Goal: Information Seeking & Learning: Stay updated

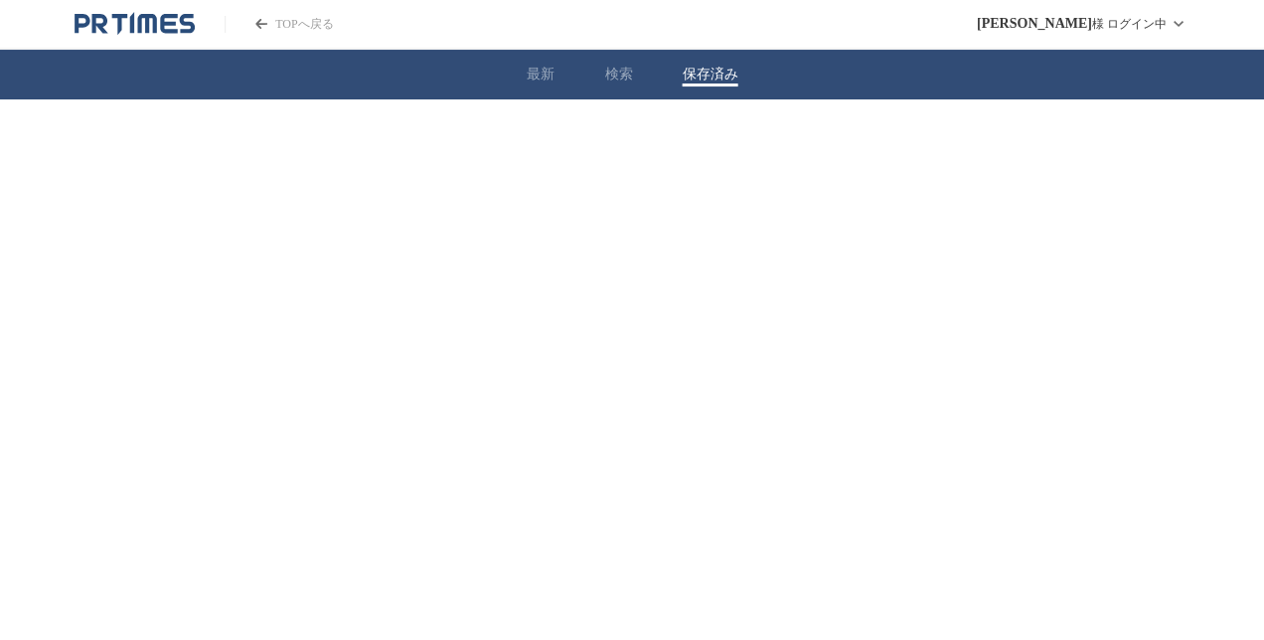
click at [712, 75] on button "保存済み" at bounding box center [710, 75] width 56 height 18
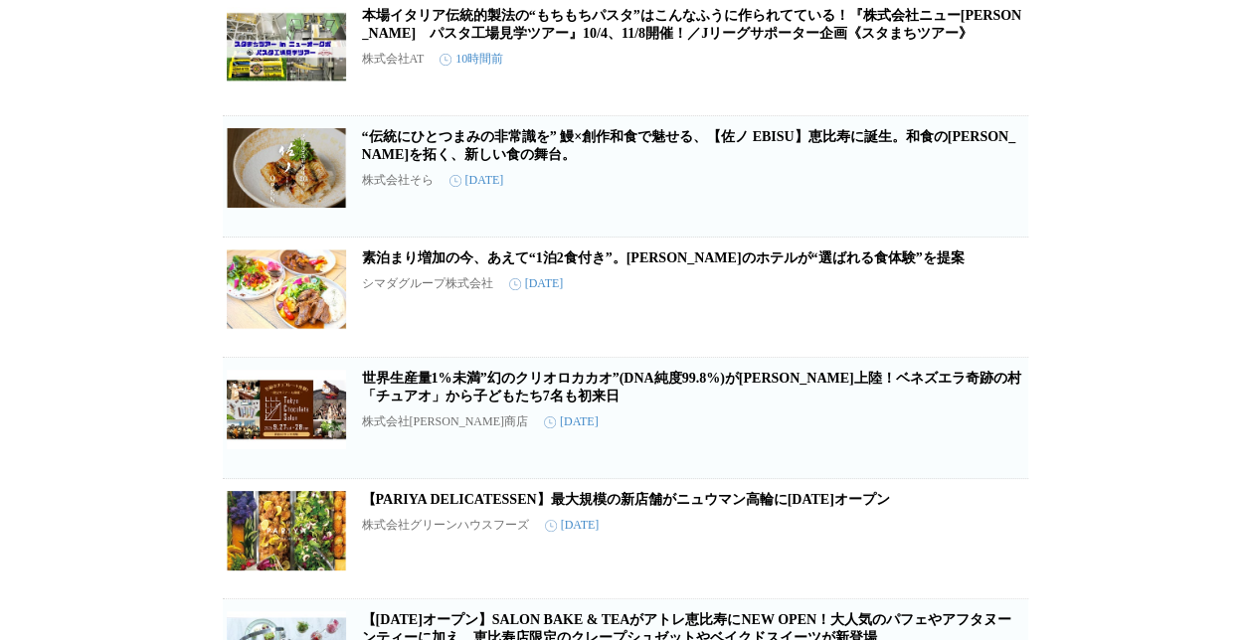
scroll to position [696, 0]
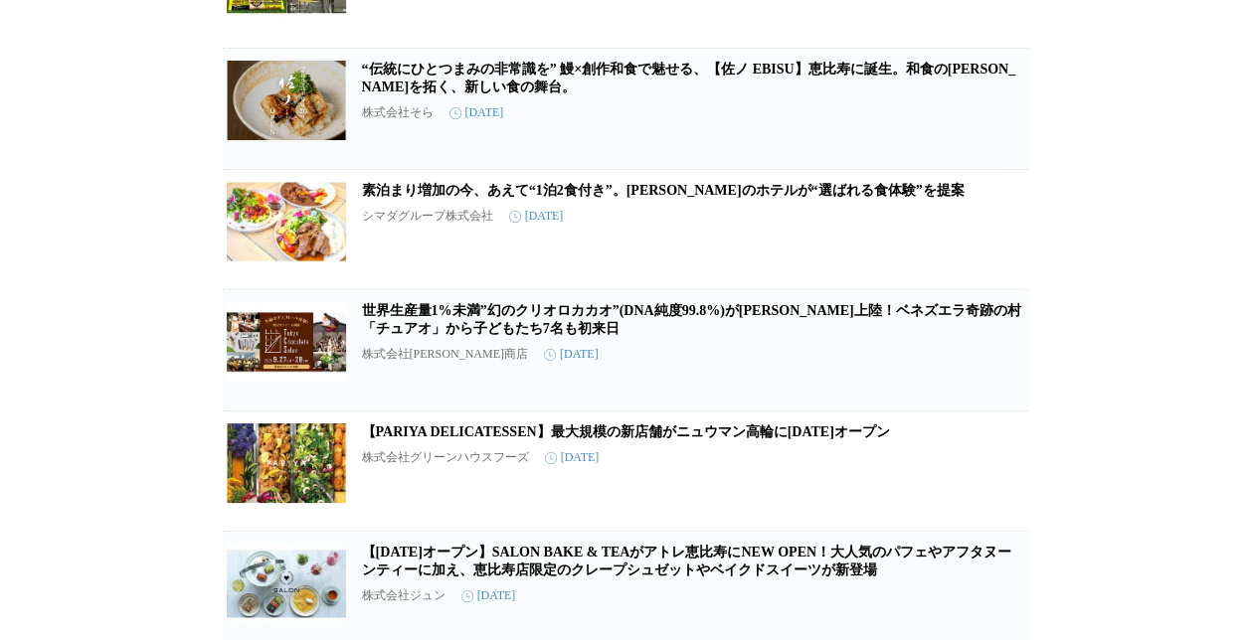
click at [788, 198] on link "素泊まり増加の今、あえて“1泊2食付き”。[PERSON_NAME]のホテルが“選ばれる食体験”を提案" at bounding box center [663, 190] width 602 height 15
click at [875, 330] on link "世界生産量1%未満”幻のクリオロカカオ”(DNA純度99.8%)が[PERSON_NAME]上陸！ベネズエラ奇跡の村「チュアオ」から子どもたち7名も初来日" at bounding box center [691, 319] width 659 height 33
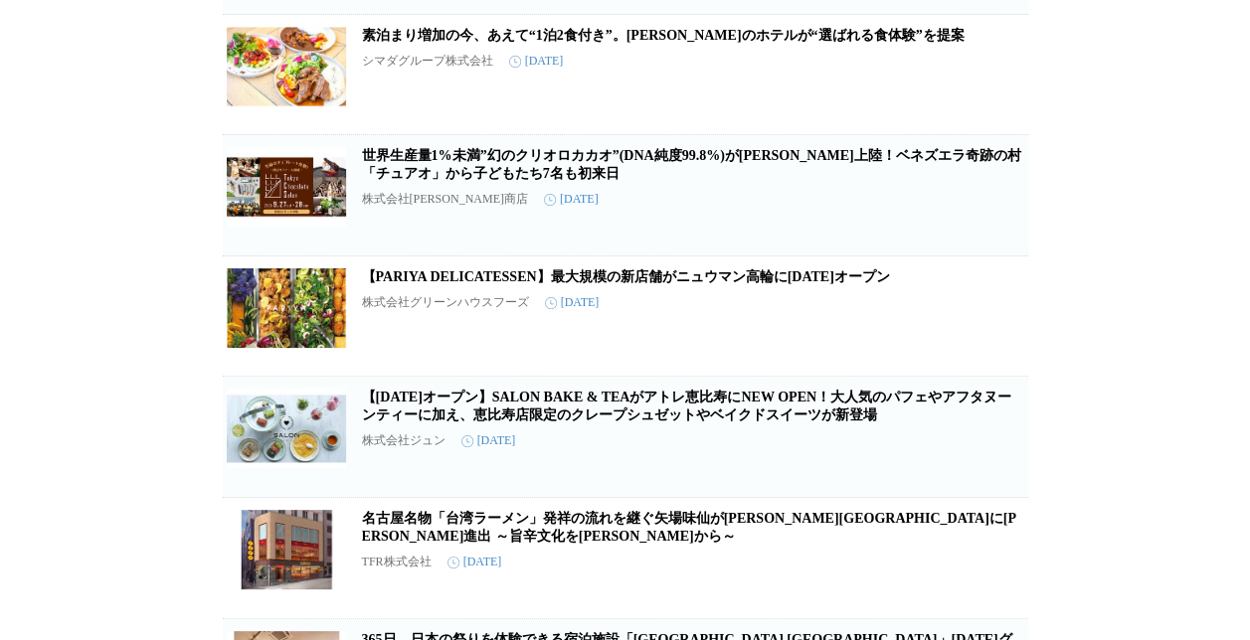
scroll to position [1093, 0]
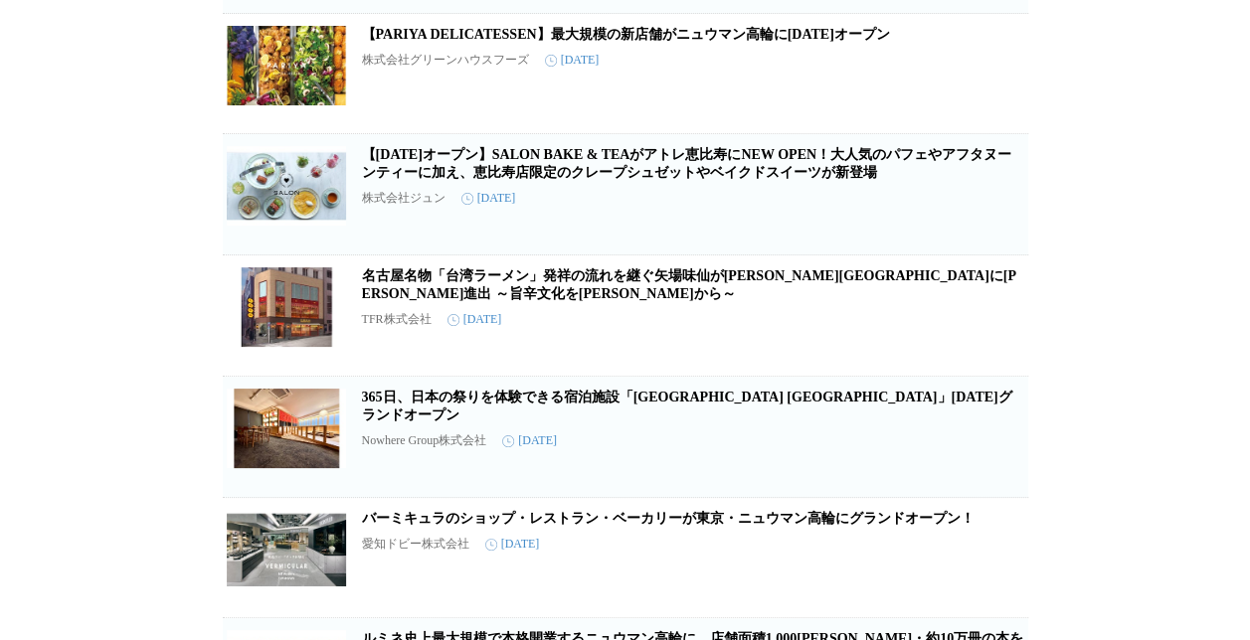
click at [847, 42] on link "【PARIYA DELICATESSEN】最大規模の新店舗がニュウマン高輪に[DATE]オープン" at bounding box center [626, 34] width 528 height 15
click at [806, 180] on link "【[DATE]オープン】SALON BAKE & TEAがアトレ恵比寿にNEW OPEN！大人気のパフェやアフタヌーンティーに加え、恵比寿店限定のクレープシュ…" at bounding box center [686, 163] width 649 height 33
click at [950, 301] on link "名古屋名物「台湾ラーメン」発祥の流れを継ぐ矢場味仙が[PERSON_NAME][GEOGRAPHIC_DATA]に[PERSON_NAME]進出 ～旨辛文化を…" at bounding box center [689, 284] width 654 height 33
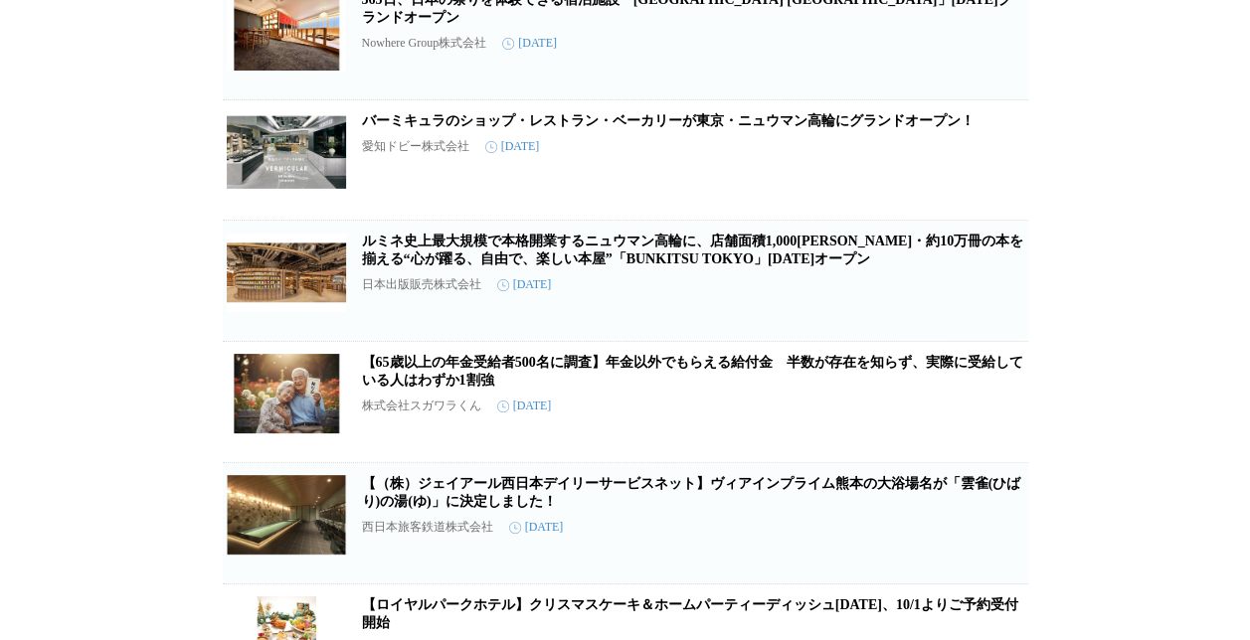
click at [901, 128] on link "バーミキュラのショップ・レストラン・ベーカリーが東京・ニュウマン高輪にグランドオープン！" at bounding box center [668, 120] width 612 height 15
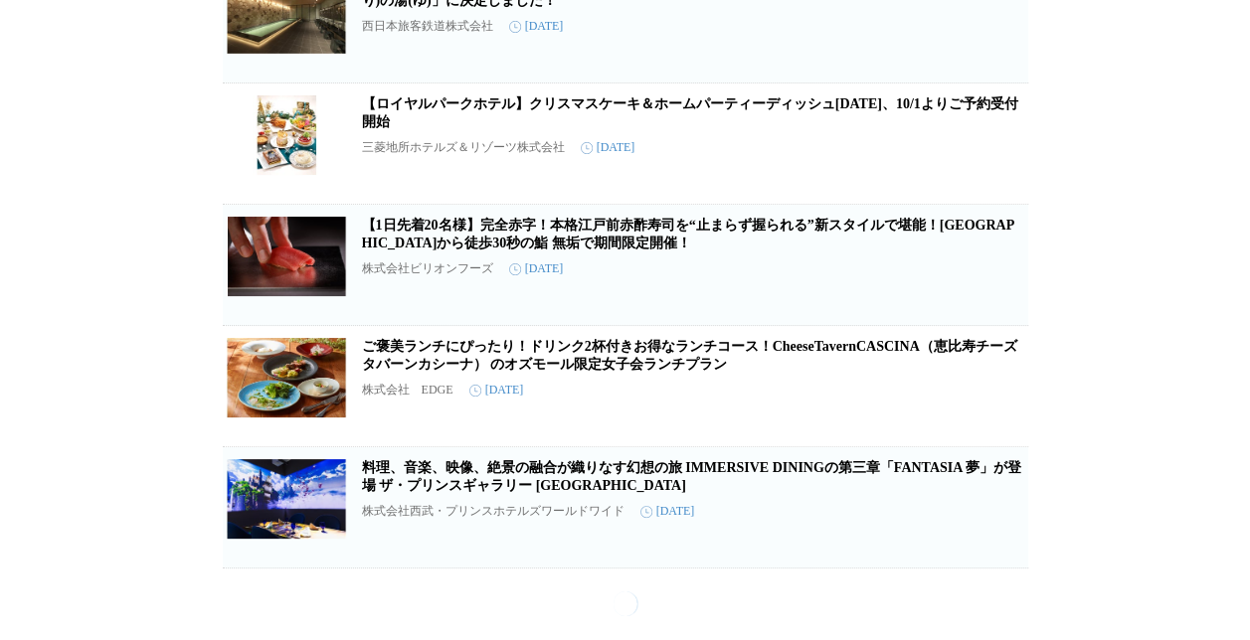
scroll to position [2079, 0]
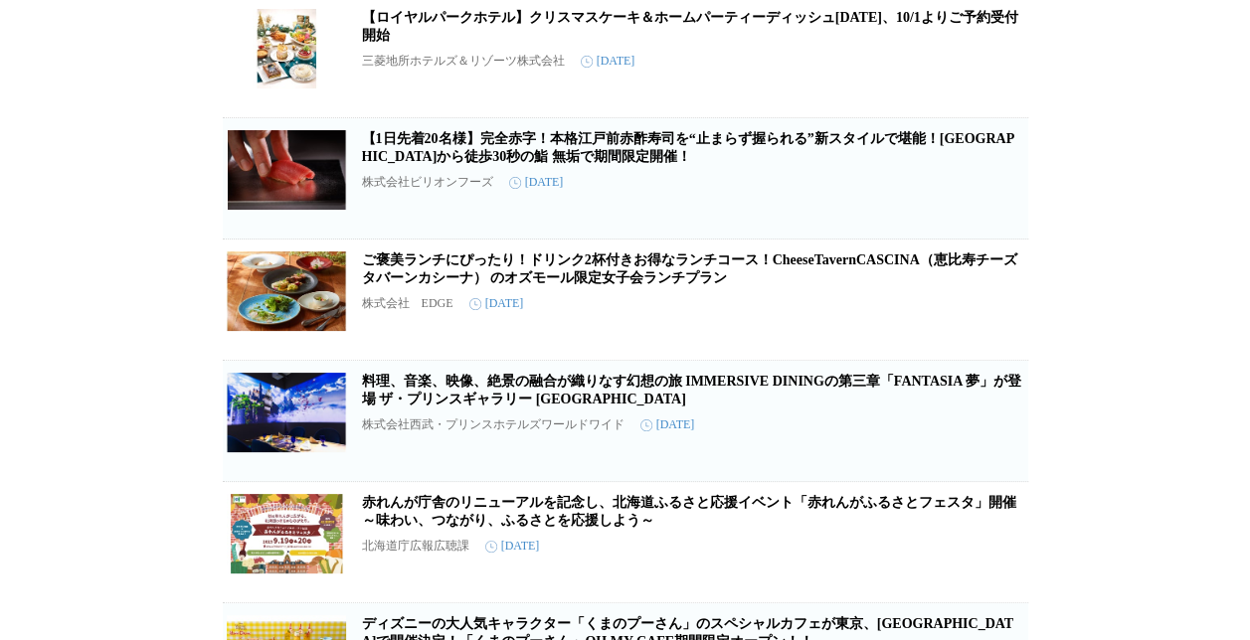
click at [955, 164] on link "【1日先着20名様】完全赤字！本格江戸前赤酢寿司を“止まらず握られる”新スタイルで堪能！[GEOGRAPHIC_DATA]から徒歩30秒の鮨 無垢で期間限定開…" at bounding box center [688, 147] width 652 height 33
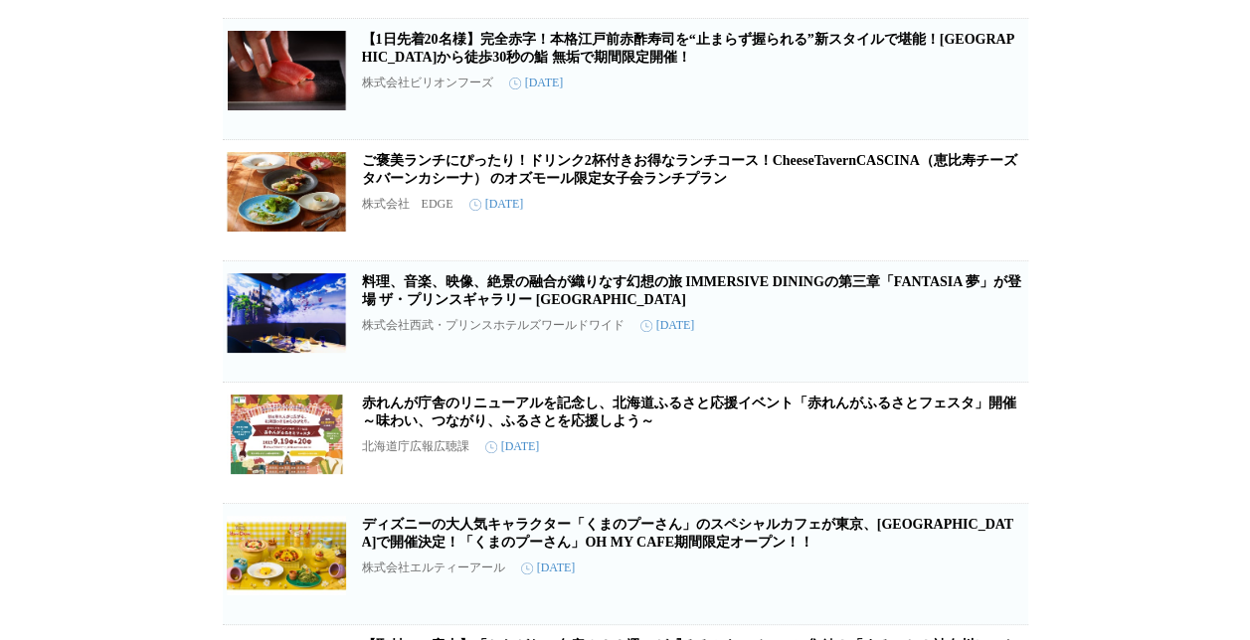
scroll to position [2277, 0]
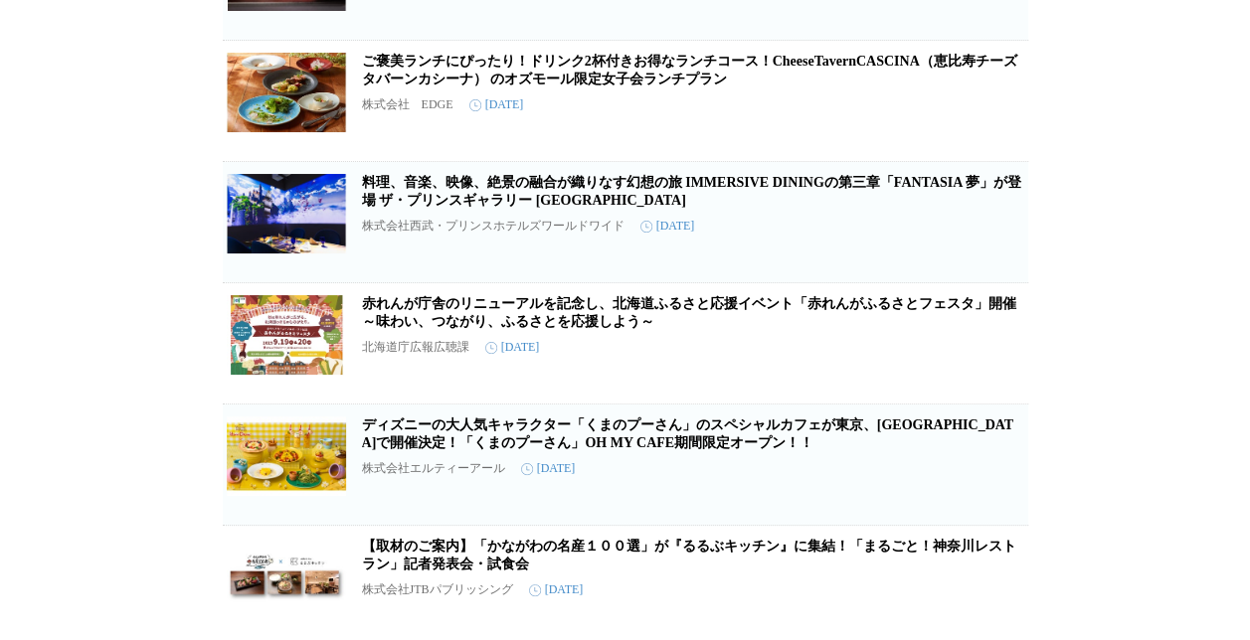
click at [592, 86] on link "ご褒美ランチにぴったり！ドリンク2杯付きお得なランチコース！CheeseTavernCASCINA（恵比寿チーズタバーンカシーナ） のオズモール限定女子会ラン…" at bounding box center [689, 70] width 655 height 33
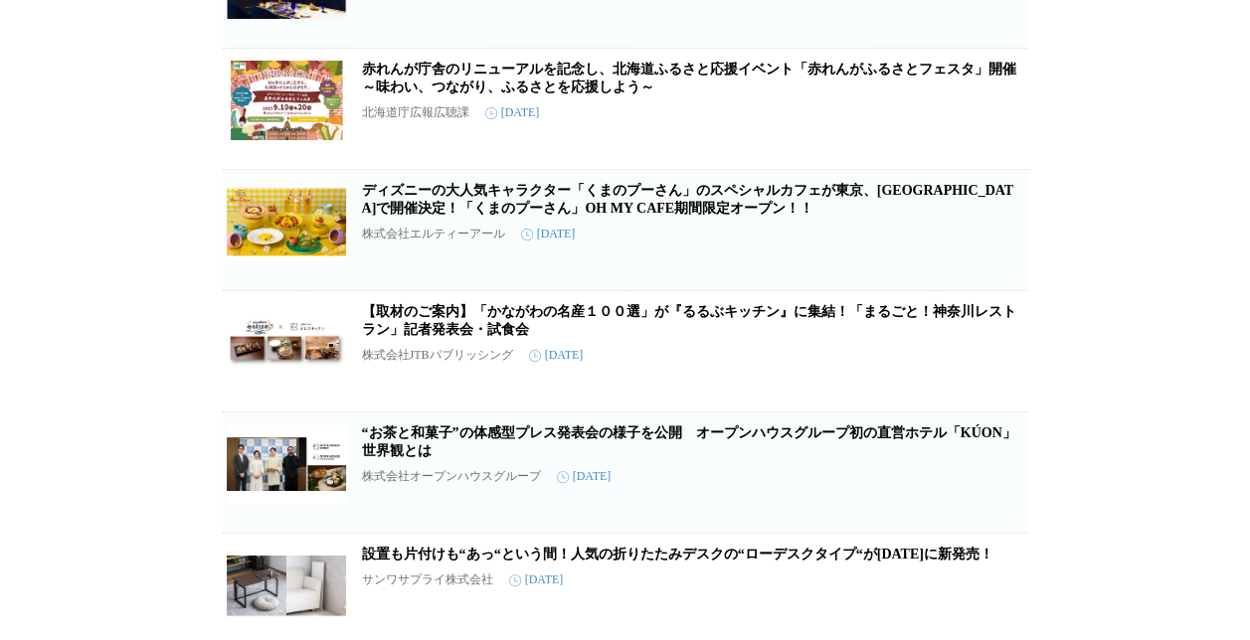
scroll to position [2874, 0]
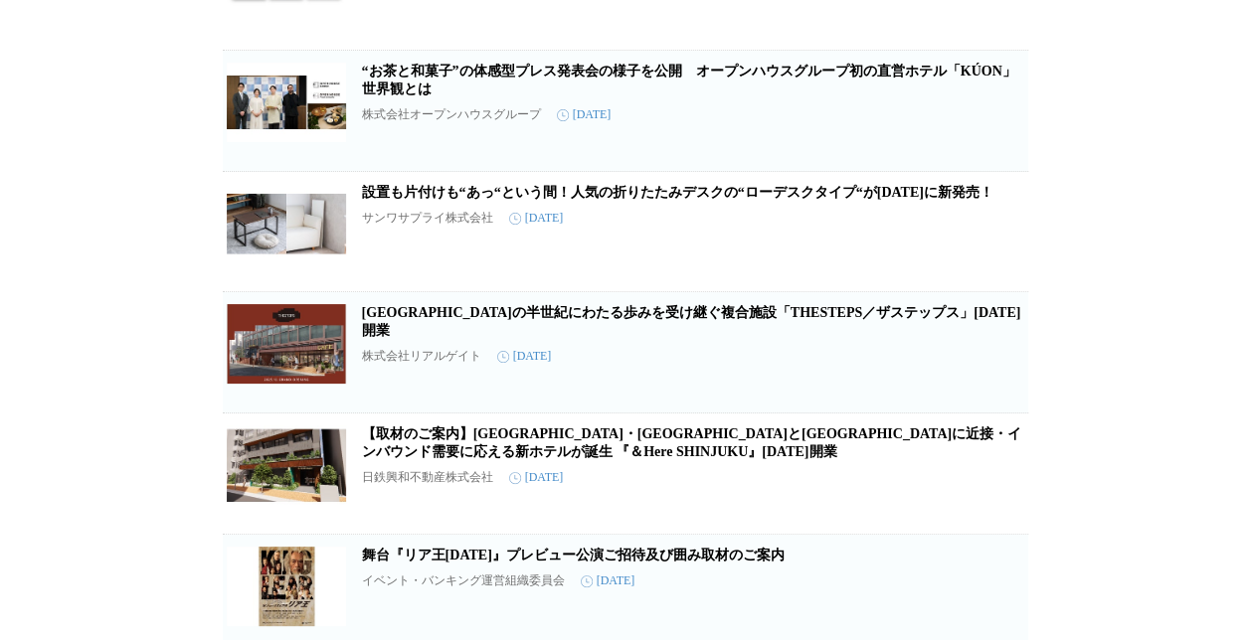
click at [716, 96] on link "“お茶と和菓子”の体感型プレス発表会の様子を公開　オープンハウスグループ初の直営ホテル「KÚON」世界観とは" at bounding box center [689, 80] width 654 height 33
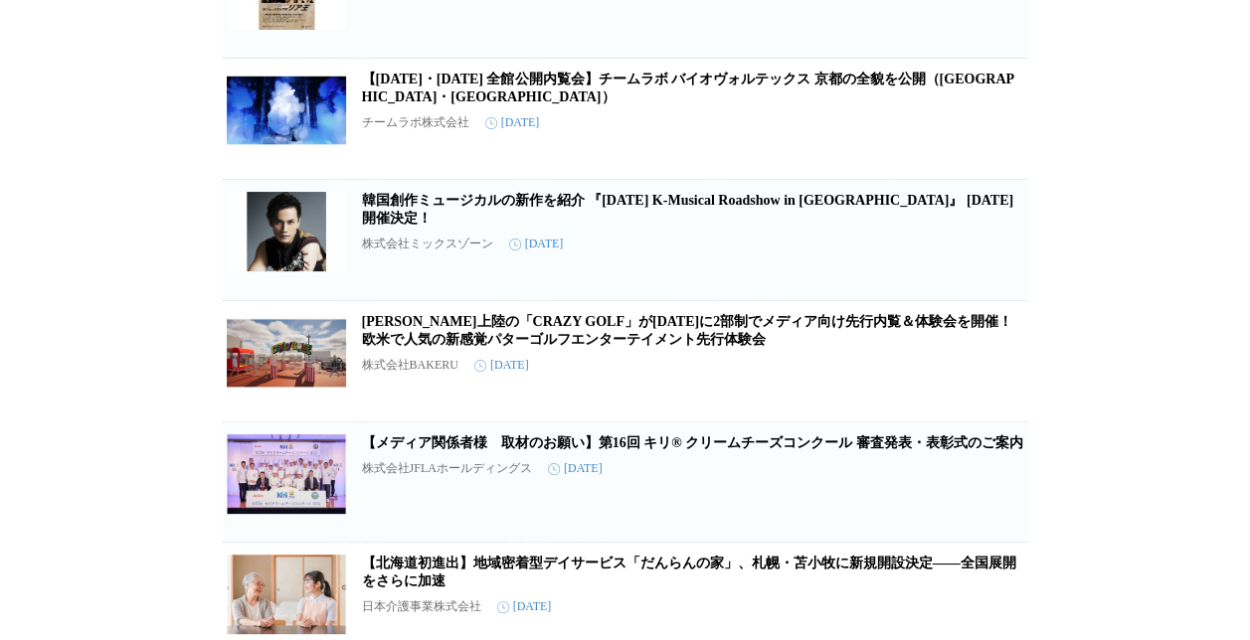
scroll to position [3669, 0]
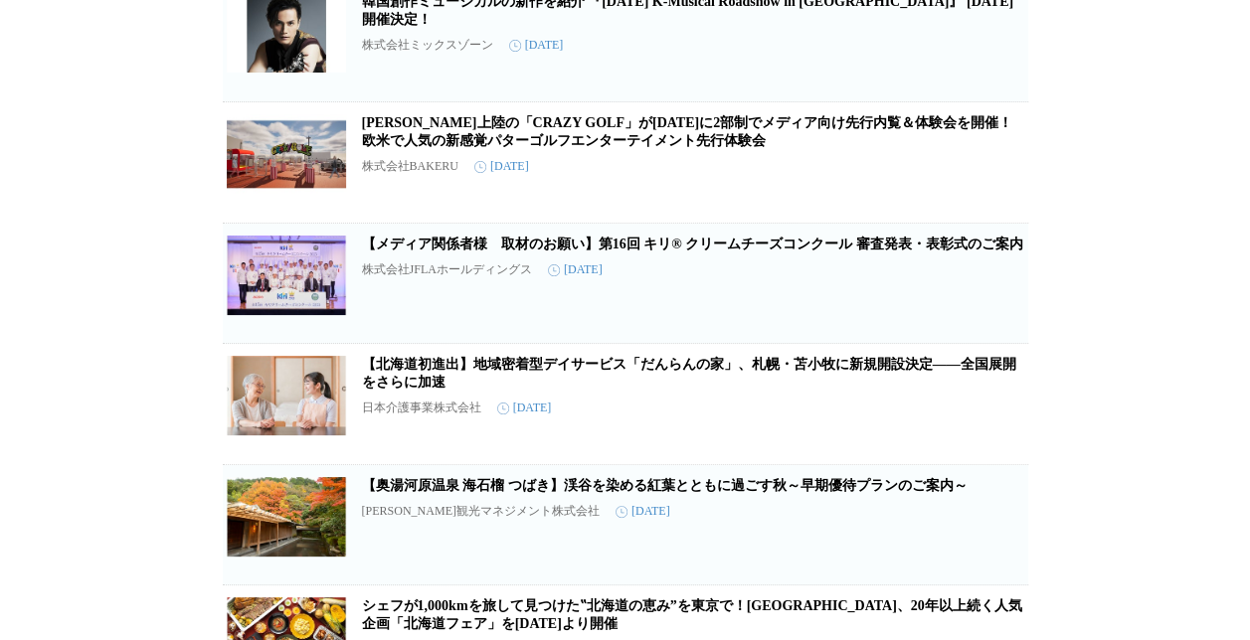
click at [903, 148] on link "[PERSON_NAME]上陸の「CRAZY GOLF」が[DATE]に2部制でメディア向け先行内覧＆体験会を開催！欧米で人気の新感覚パターゴルフエンターテイ…" at bounding box center [687, 131] width 651 height 33
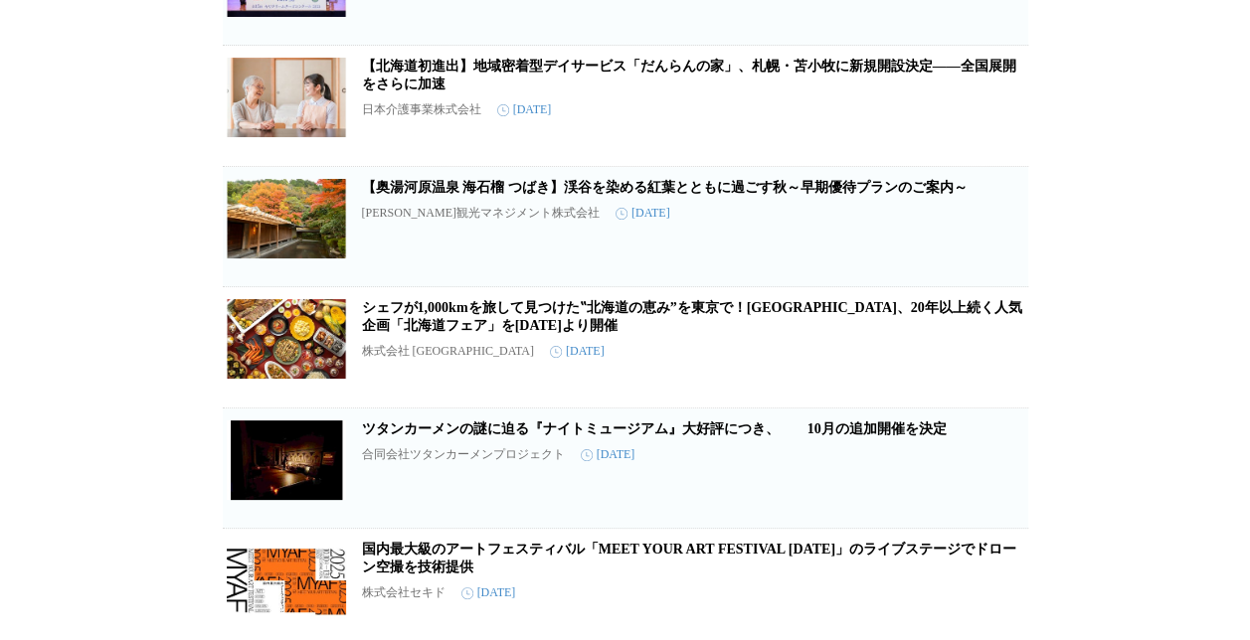
scroll to position [4265, 0]
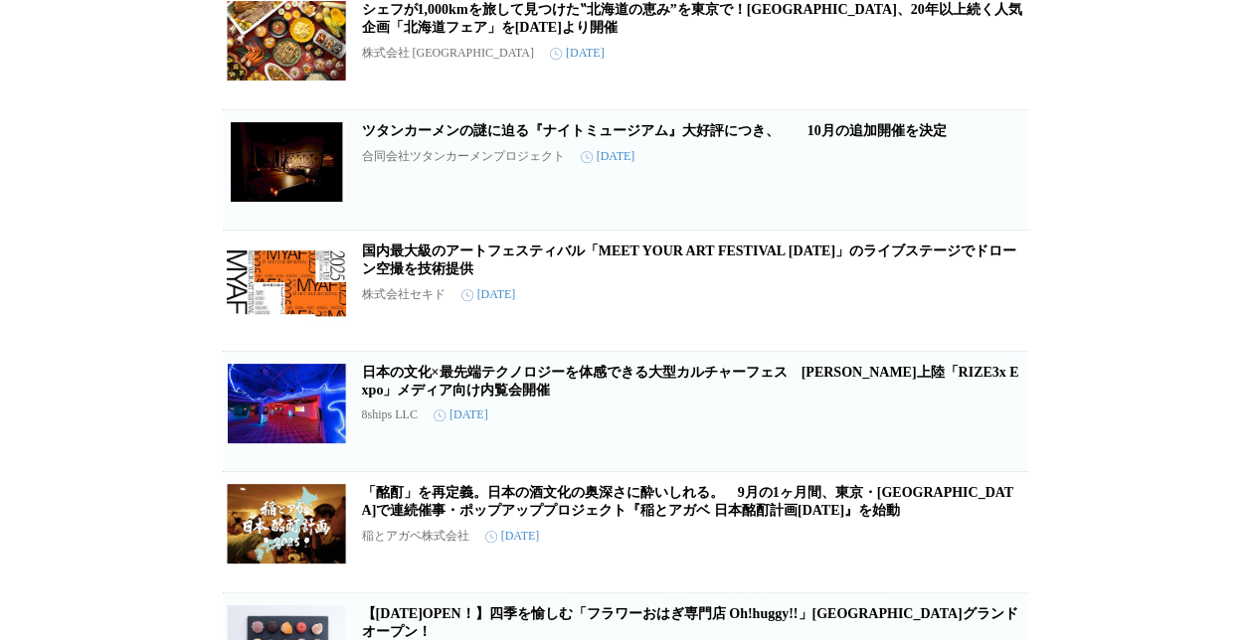
click at [810, 138] on link "ツタンカーメンの謎に迫る『ナイトミュージアム』大好評につき、　　10月の追加開催を決定" at bounding box center [654, 130] width 584 height 15
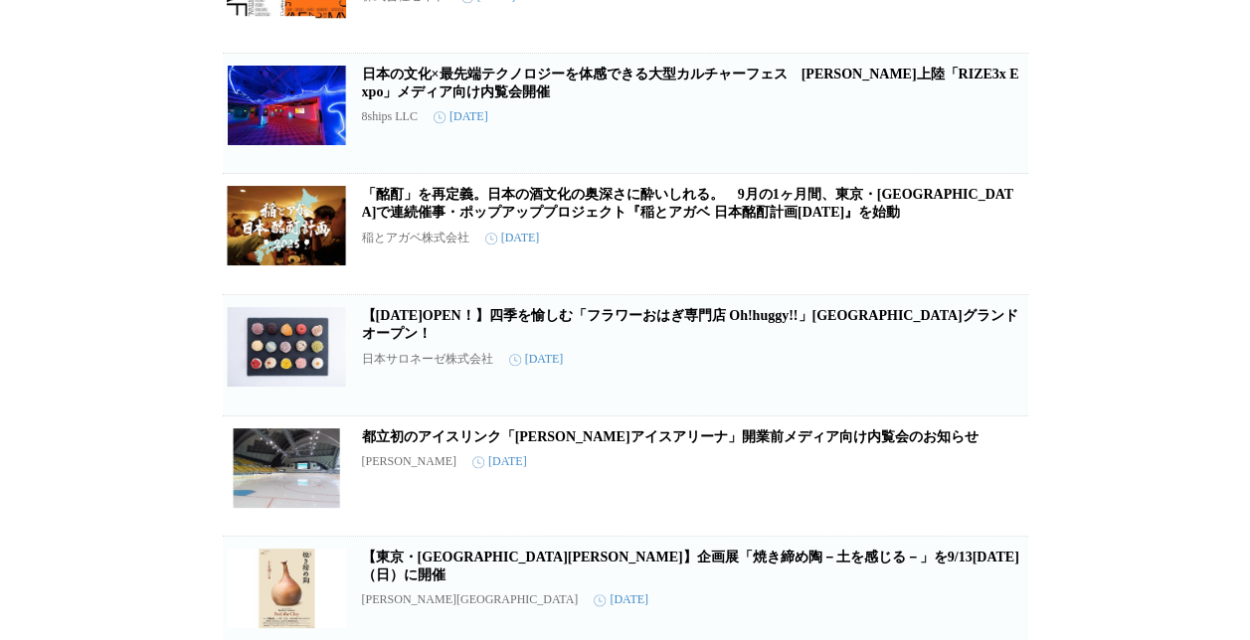
click at [911, 99] on link "日本の文化×最先端テクノロジーを体感できる大型カルチャーフェス　[PERSON_NAME]上陸「RIZE3x Expo」メディア向け内覧会開催" at bounding box center [690, 83] width 657 height 33
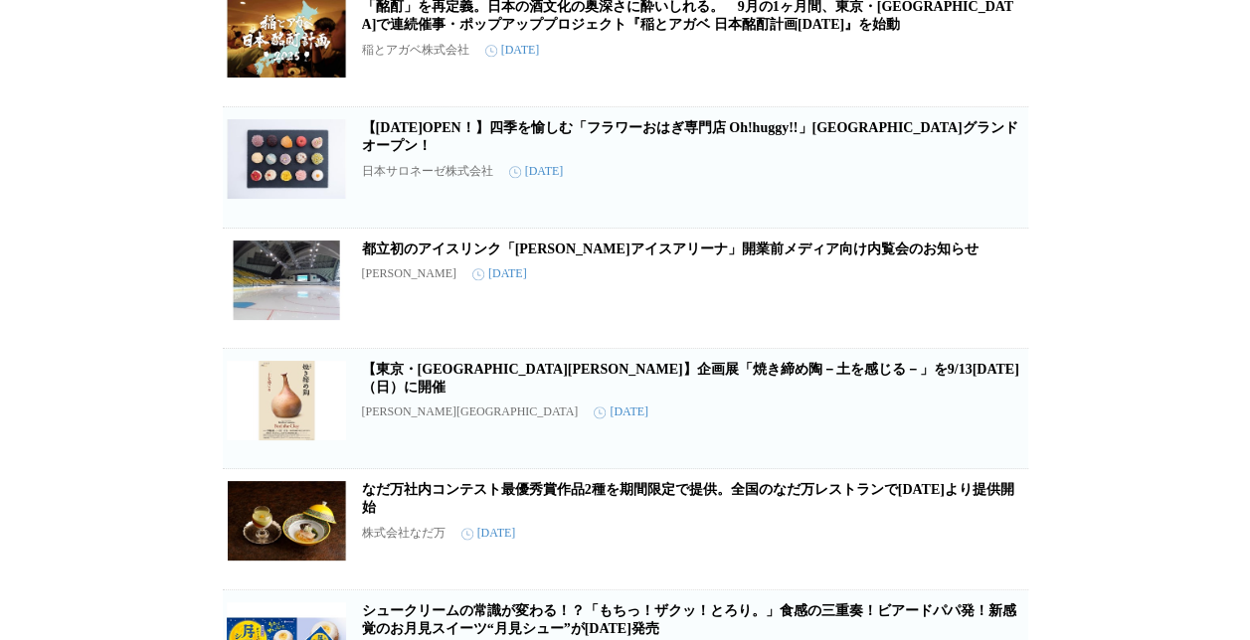
scroll to position [4862, 0]
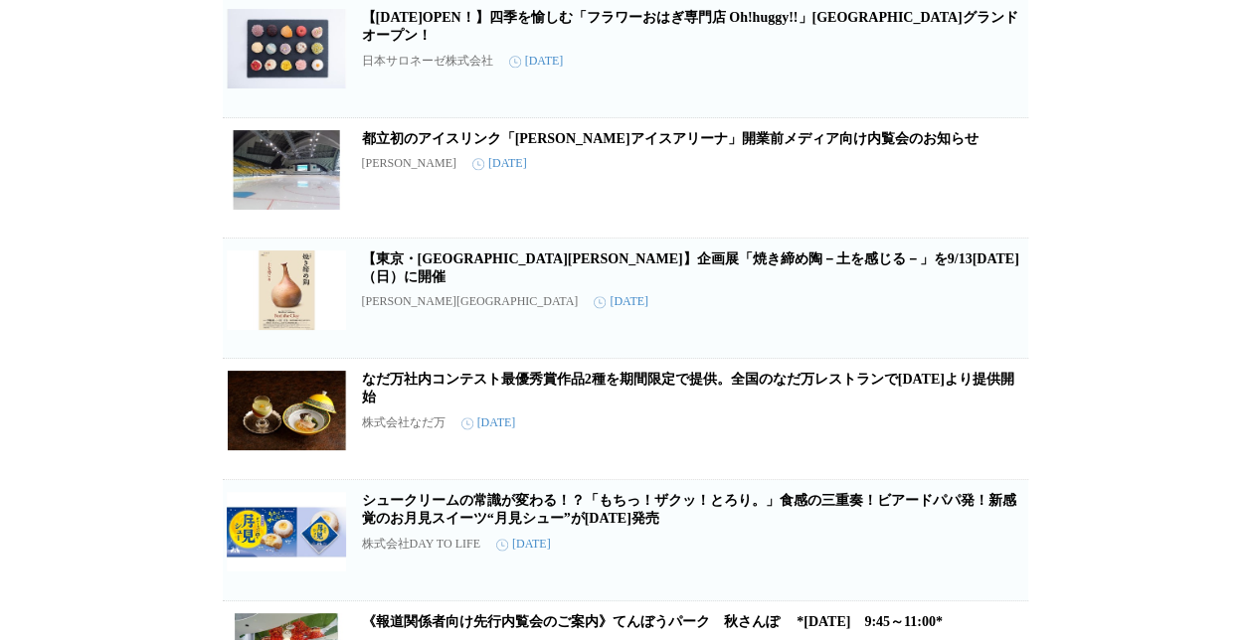
click at [878, 43] on link "【[DATE]OPEN！】四季を愉しむ「フラワーおはぎ専門店 Oh!huggy!!」[GEOGRAPHIC_DATA]グランドオープン！" at bounding box center [690, 26] width 656 height 33
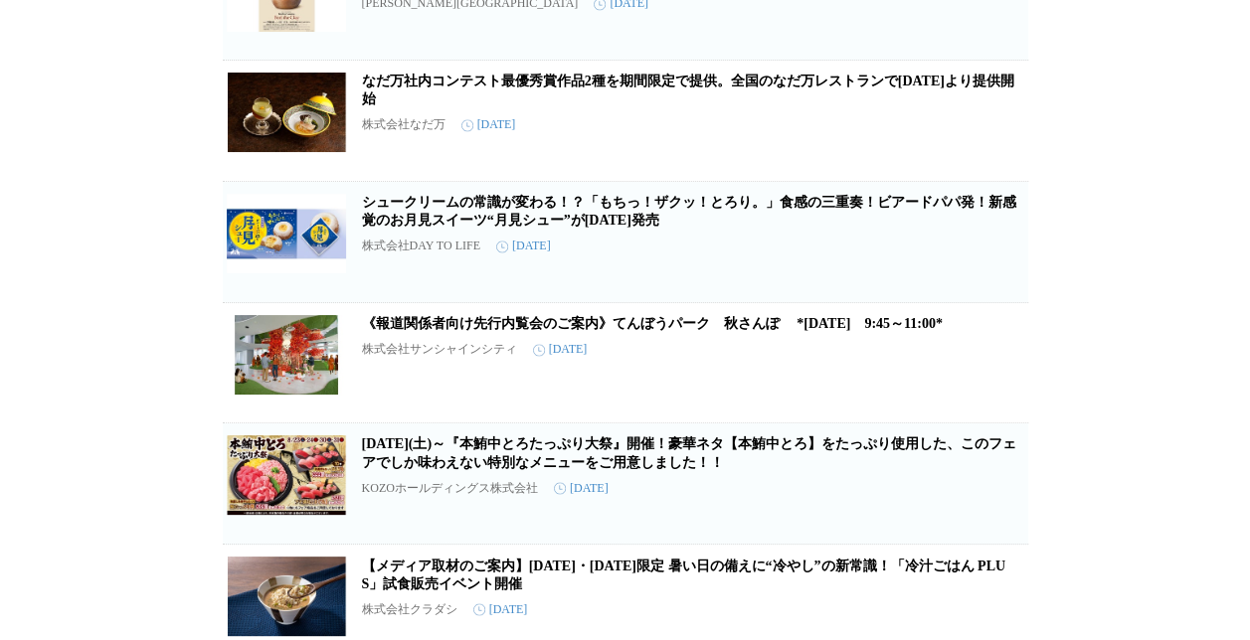
click at [994, 228] on link "シュークリームの常識が変わる！？「もちっ！ザクッ！とろり。」食感の三重奏！ビアードパパ発！新感覚のお月見スイーツ“月見シュー”が[DATE]発売" at bounding box center [689, 211] width 654 height 33
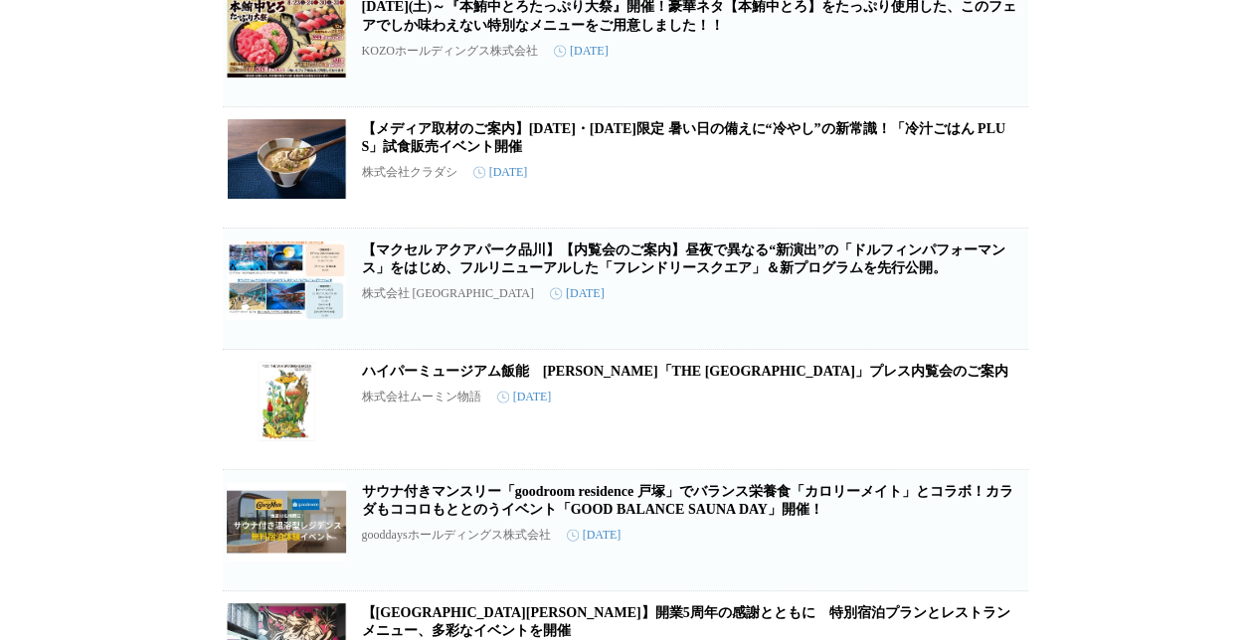
scroll to position [5657, 0]
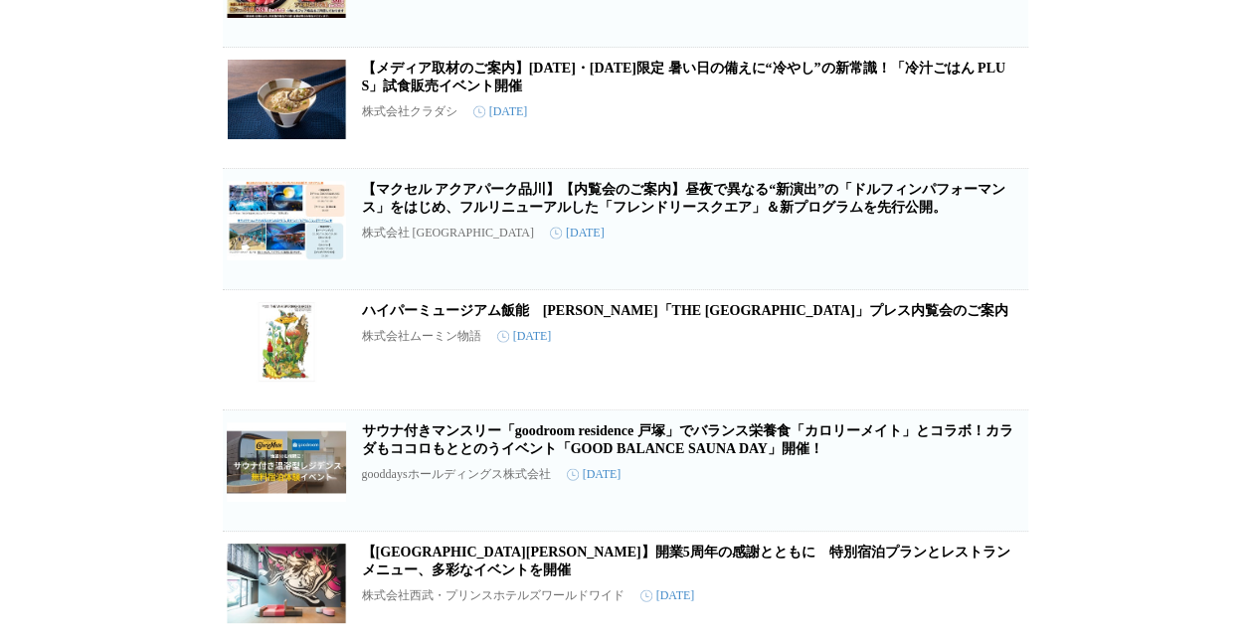
click at [935, 93] on link "【メディア取材のご案内】[DATE]・[DATE]限定 暑い日の備えに“冷やし”の新常識！「冷汁ごはん PLUS」試食販売イベント開催" at bounding box center [683, 77] width 643 height 33
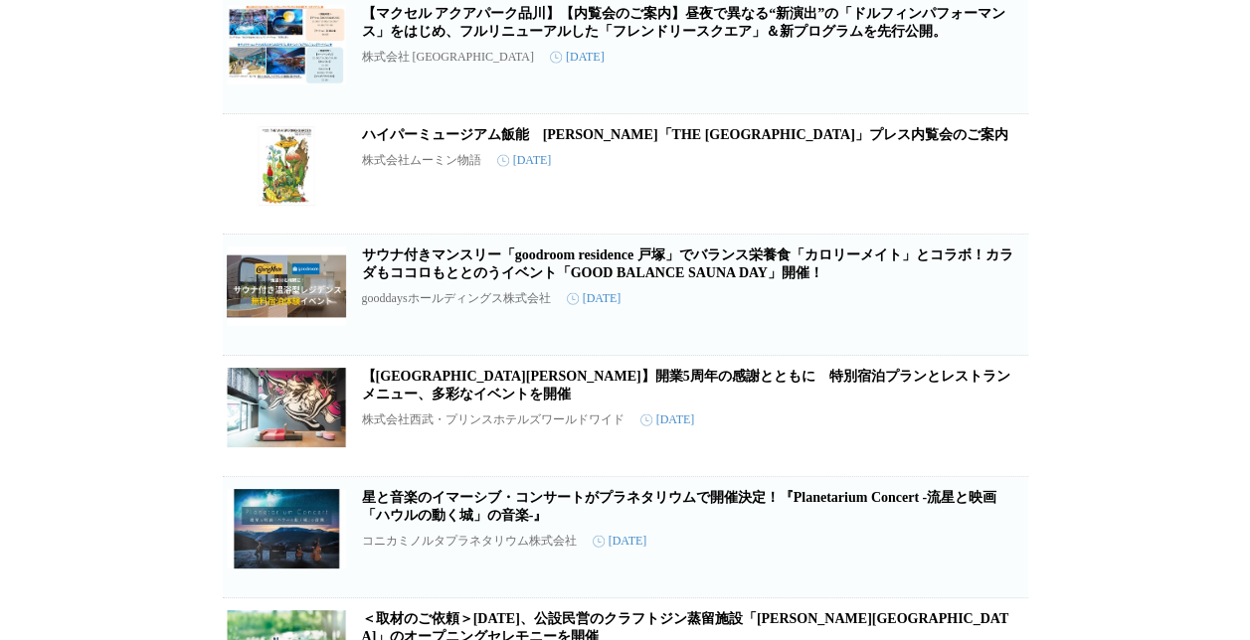
scroll to position [5856, 0]
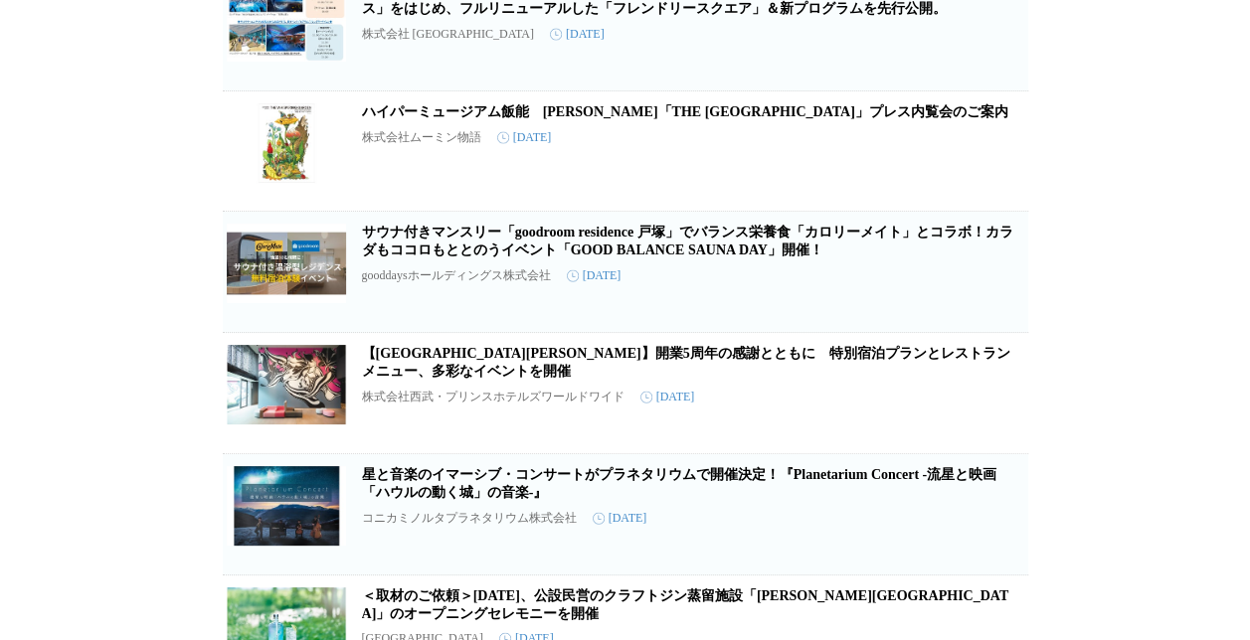
click at [545, 119] on link "ハイパーミュージアム飯能　[PERSON_NAME]「THE [GEOGRAPHIC_DATA]」プレス内覧会のご案内" at bounding box center [685, 111] width 646 height 15
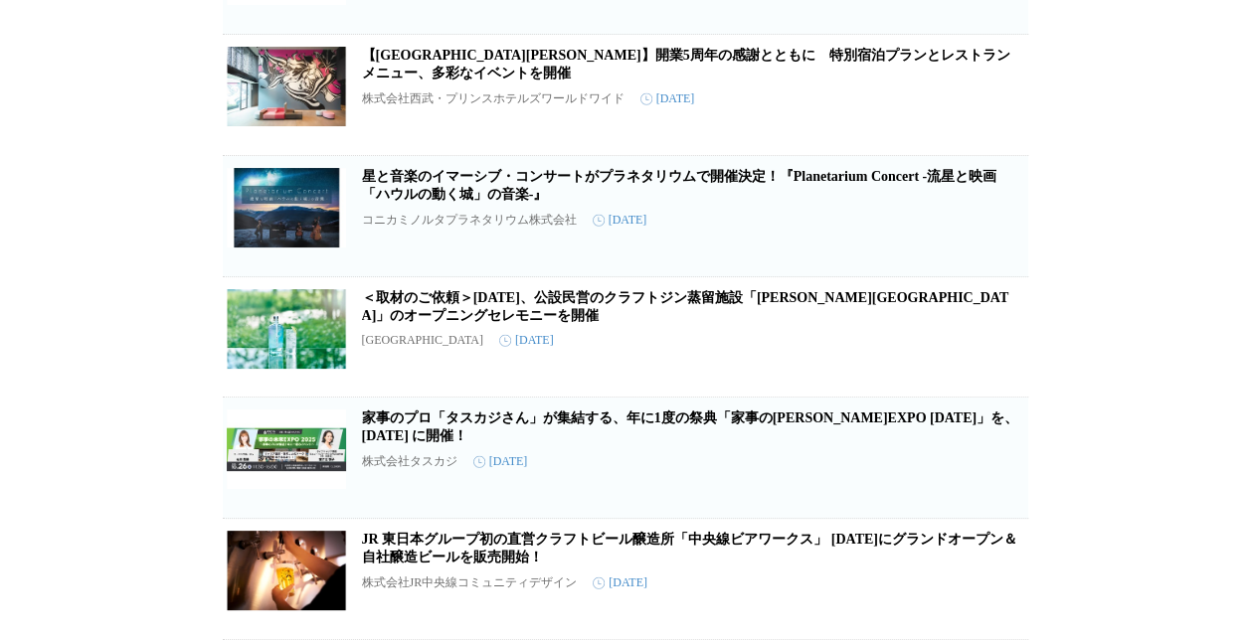
scroll to position [6353, 0]
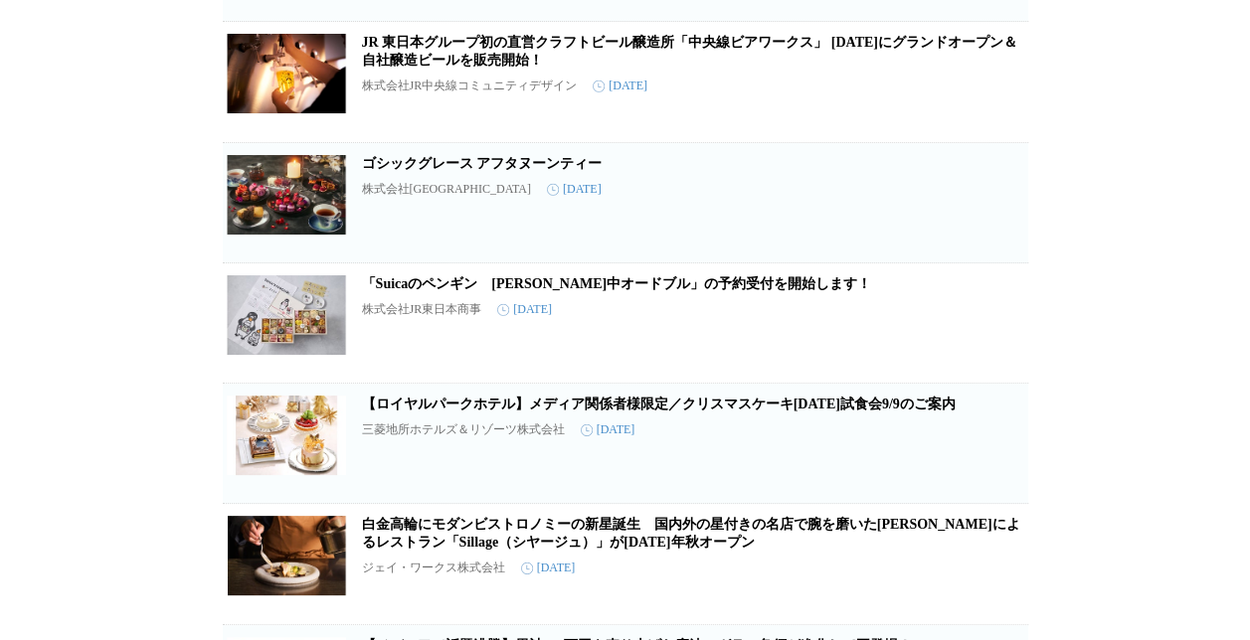
click at [414, 171] on link "ゴシックグレース アフタヌーンティー" at bounding box center [482, 163] width 241 height 15
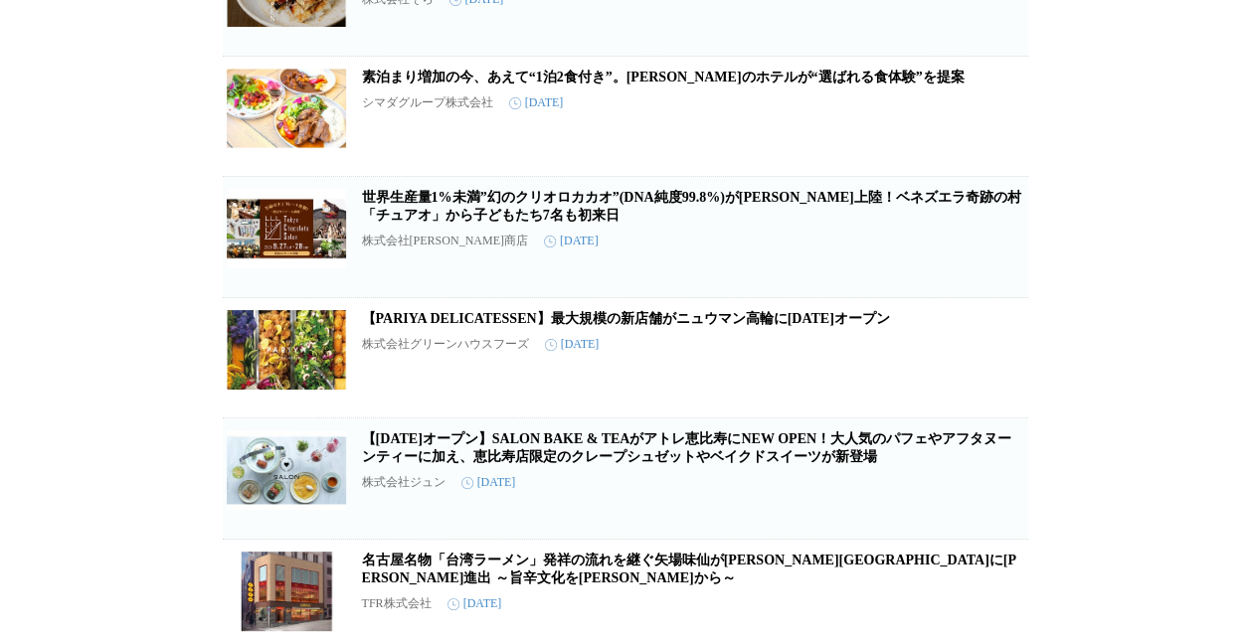
scroll to position [0, 0]
